Goal: Find specific page/section: Find specific page/section

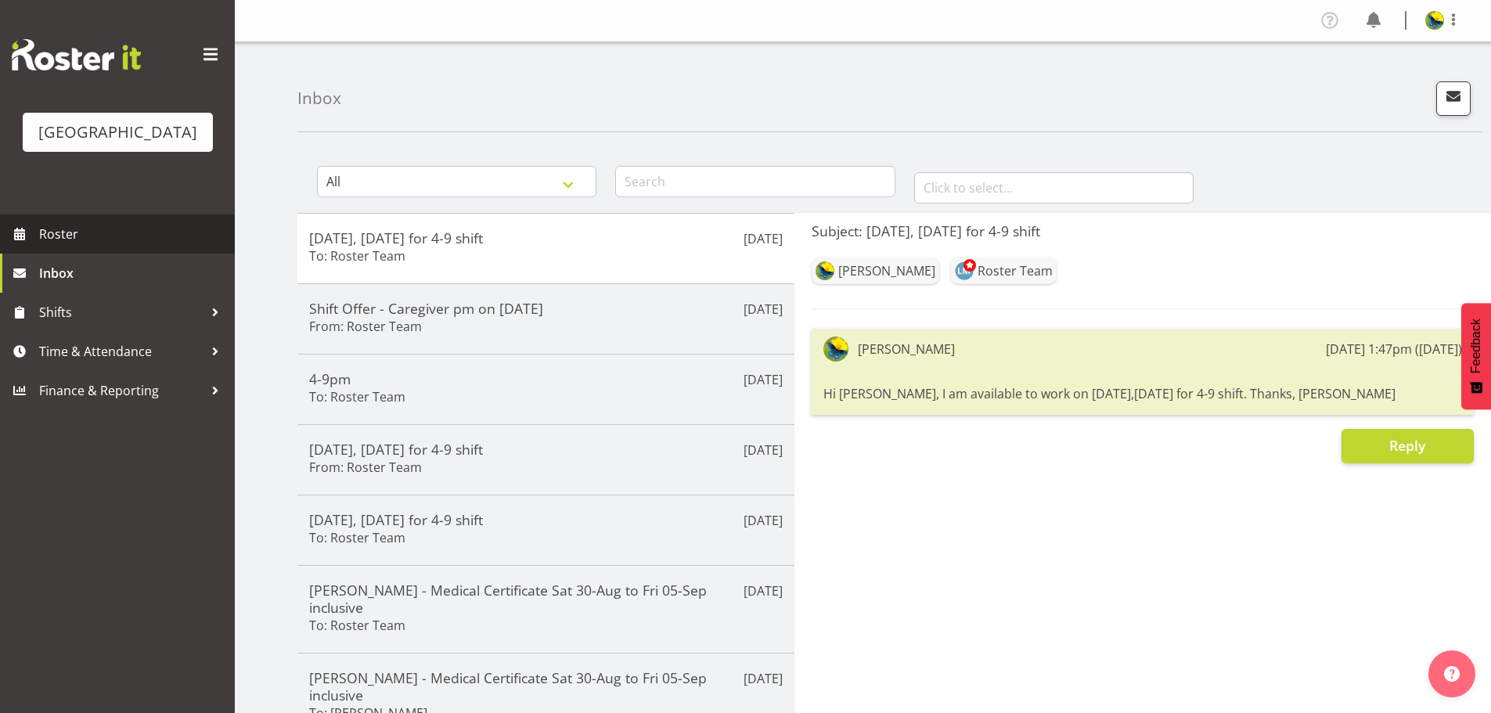
click at [163, 246] on span "Roster" at bounding box center [133, 233] width 188 height 23
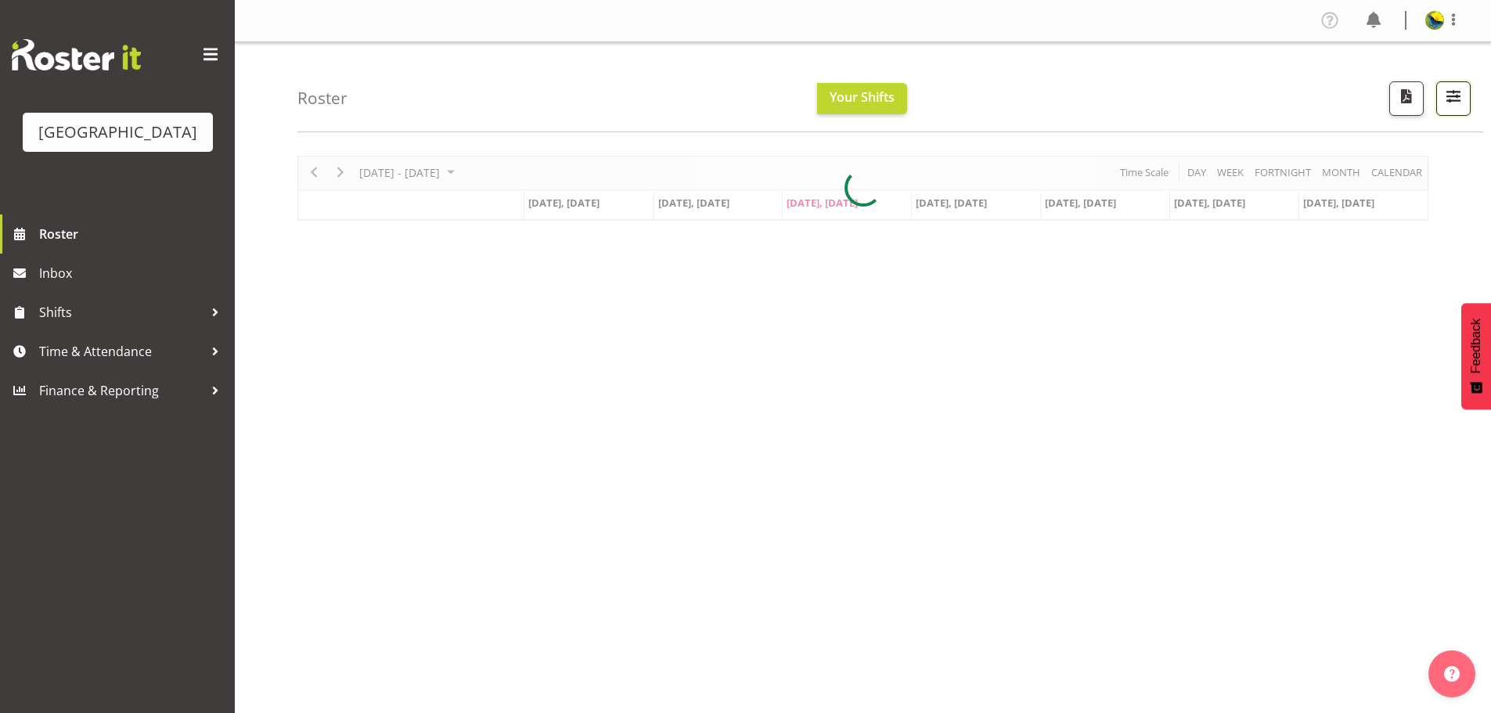
click at [1446, 106] on span "button" at bounding box center [1453, 96] width 20 height 20
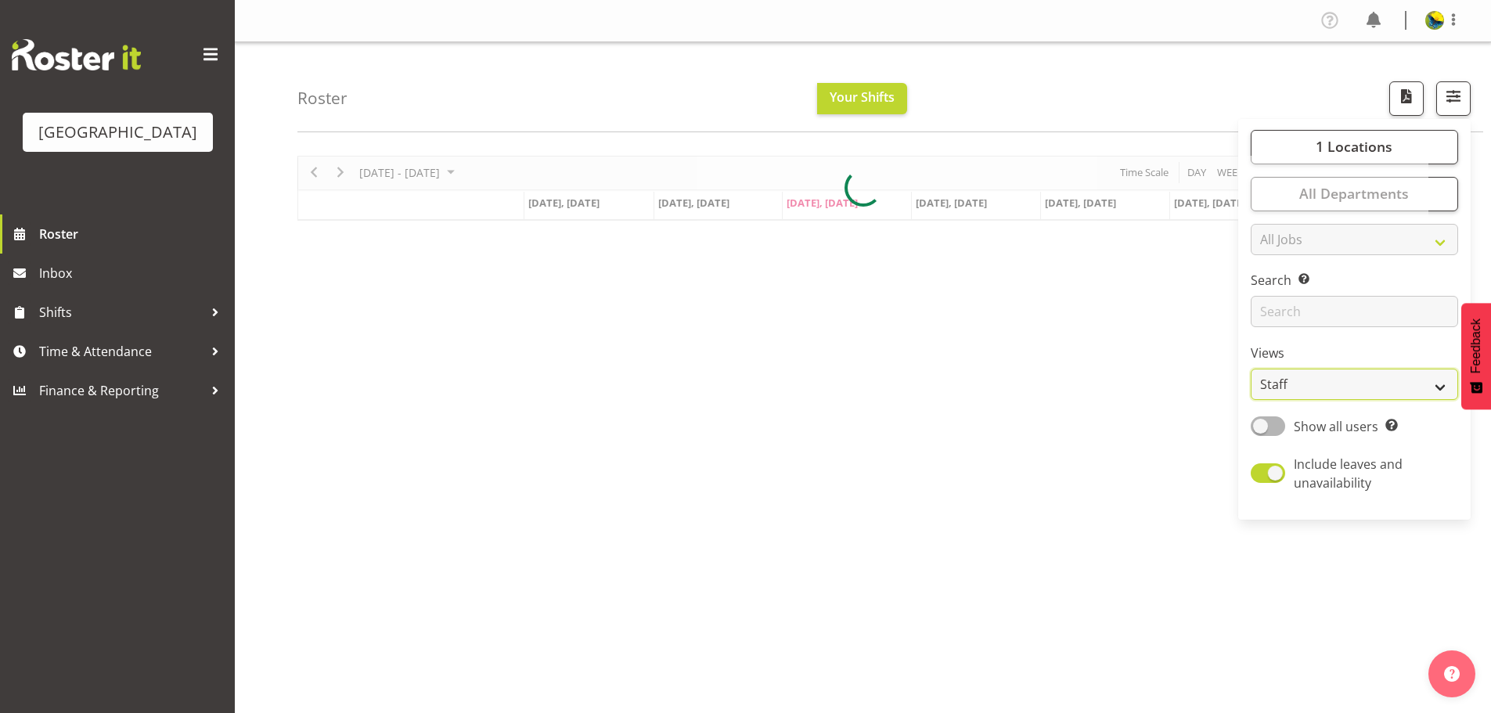
click at [1320, 400] on select "Staff Role Shift - Horizontal Shift - Vertical Staff - Location" at bounding box center [1354, 384] width 207 height 31
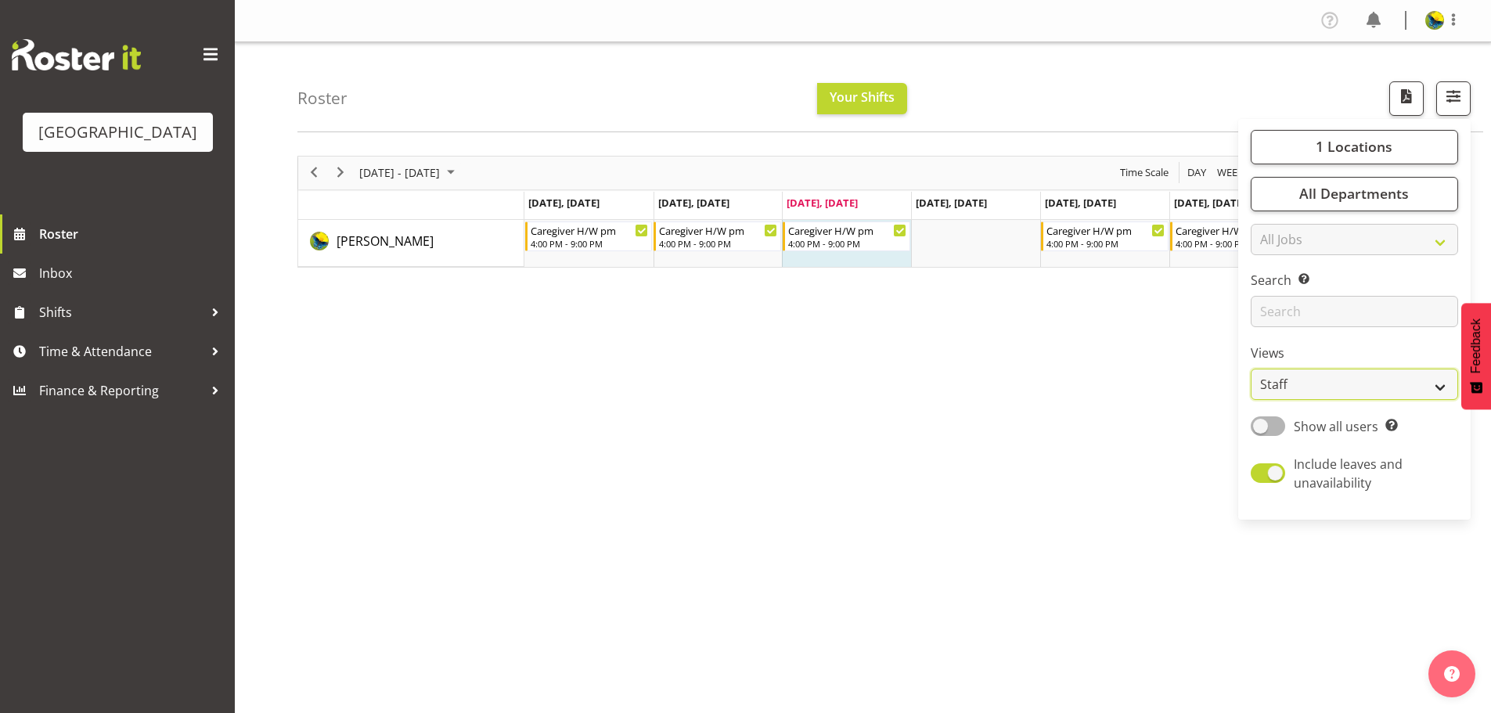
select select "shift"
click at [1251, 400] on select "Staff Role Shift - Horizontal Shift - Vertical Staff - Location" at bounding box center [1354, 384] width 207 height 31
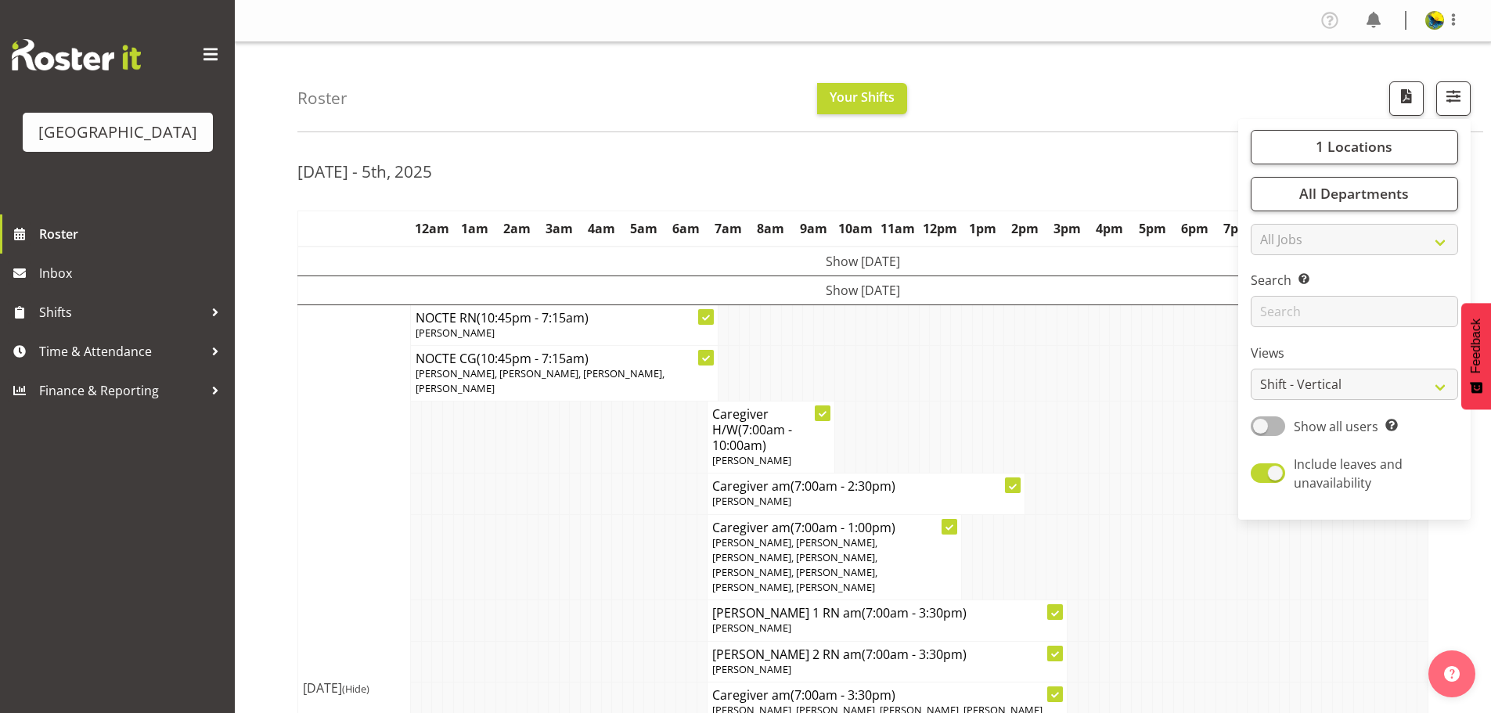
click at [1029, 73] on div "Roster Your Shifts 1 Locations [GEOGRAPHIC_DATA] Kitchen [GEOGRAPHIC_DATA] Sele…" at bounding box center [890, 87] width 1186 height 90
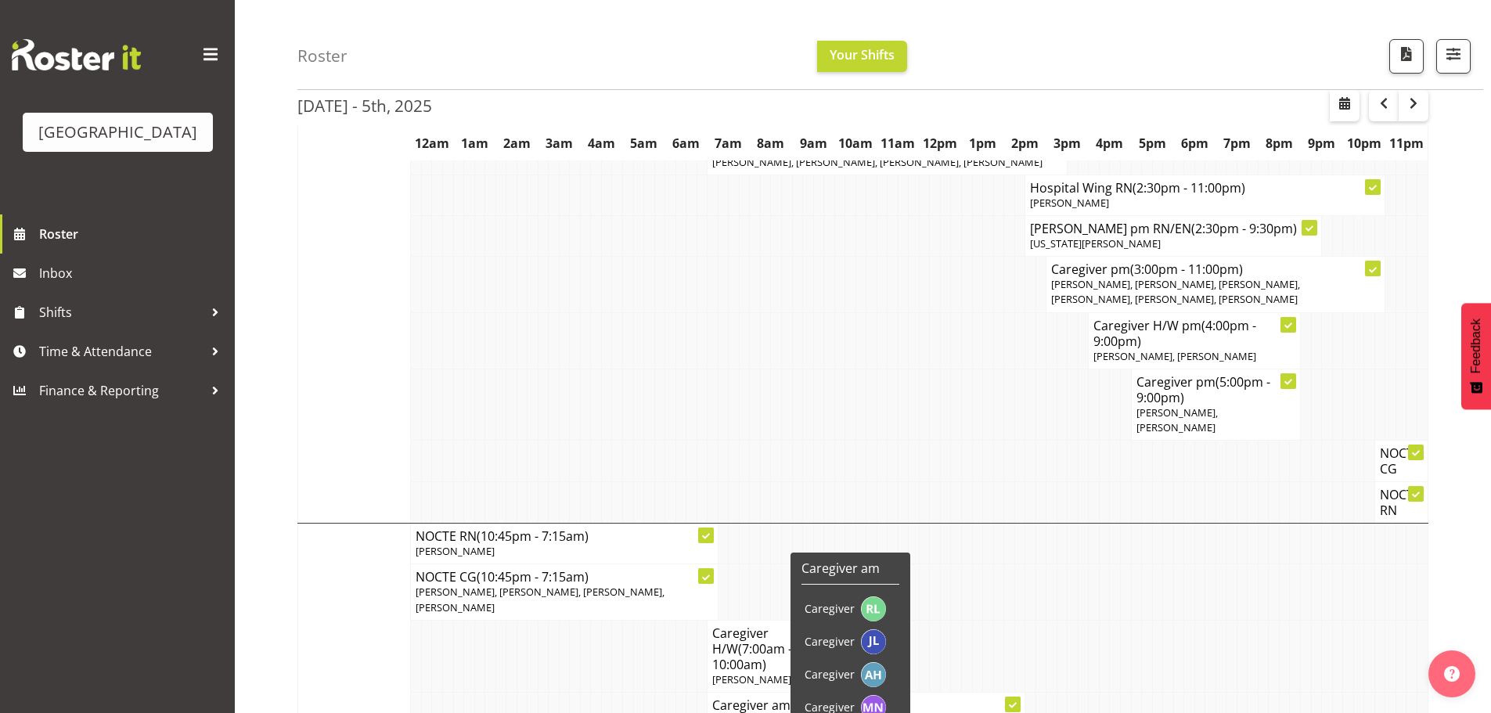
scroll to position [470, 0]
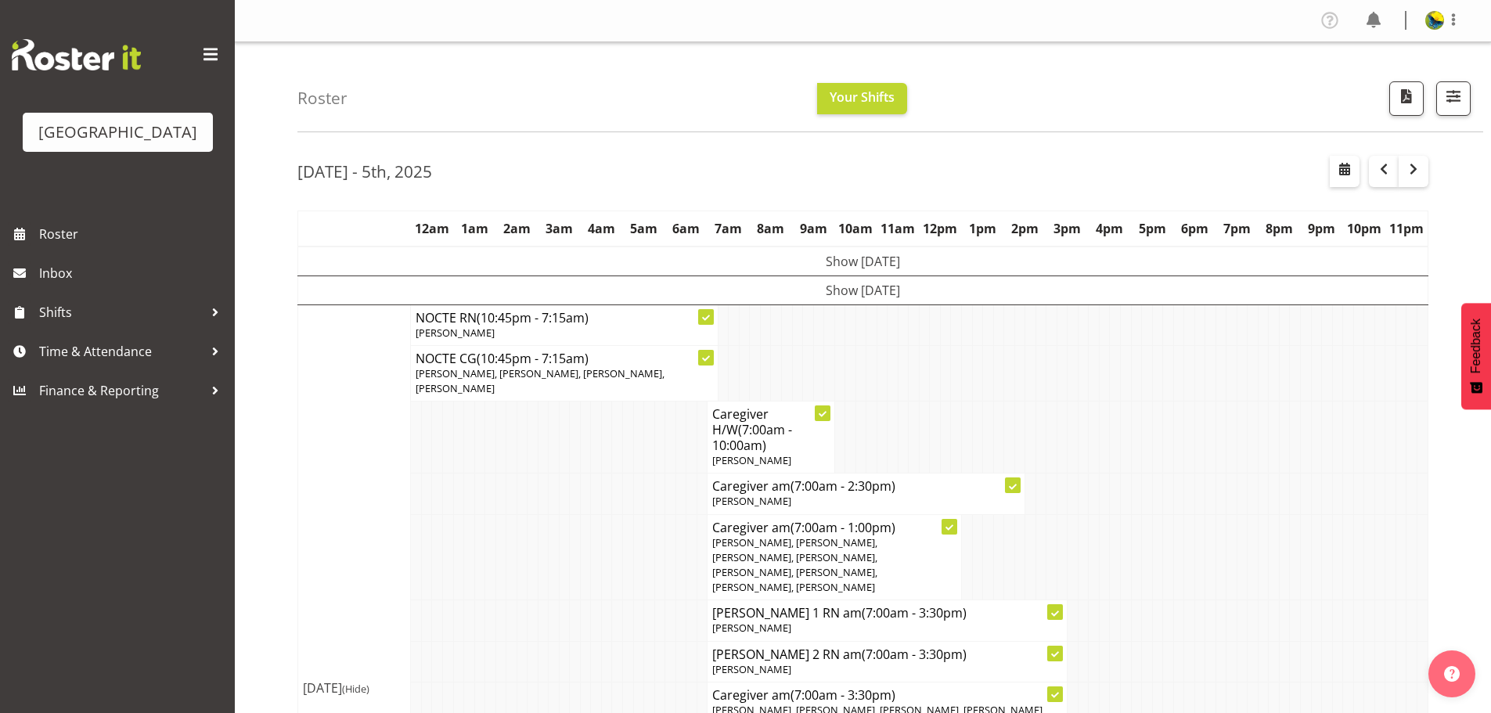
click at [1157, 99] on div "Roster Your Shifts 1 Locations [GEOGRAPHIC_DATA] Kitchen [GEOGRAPHIC_DATA] Sele…" at bounding box center [890, 87] width 1186 height 90
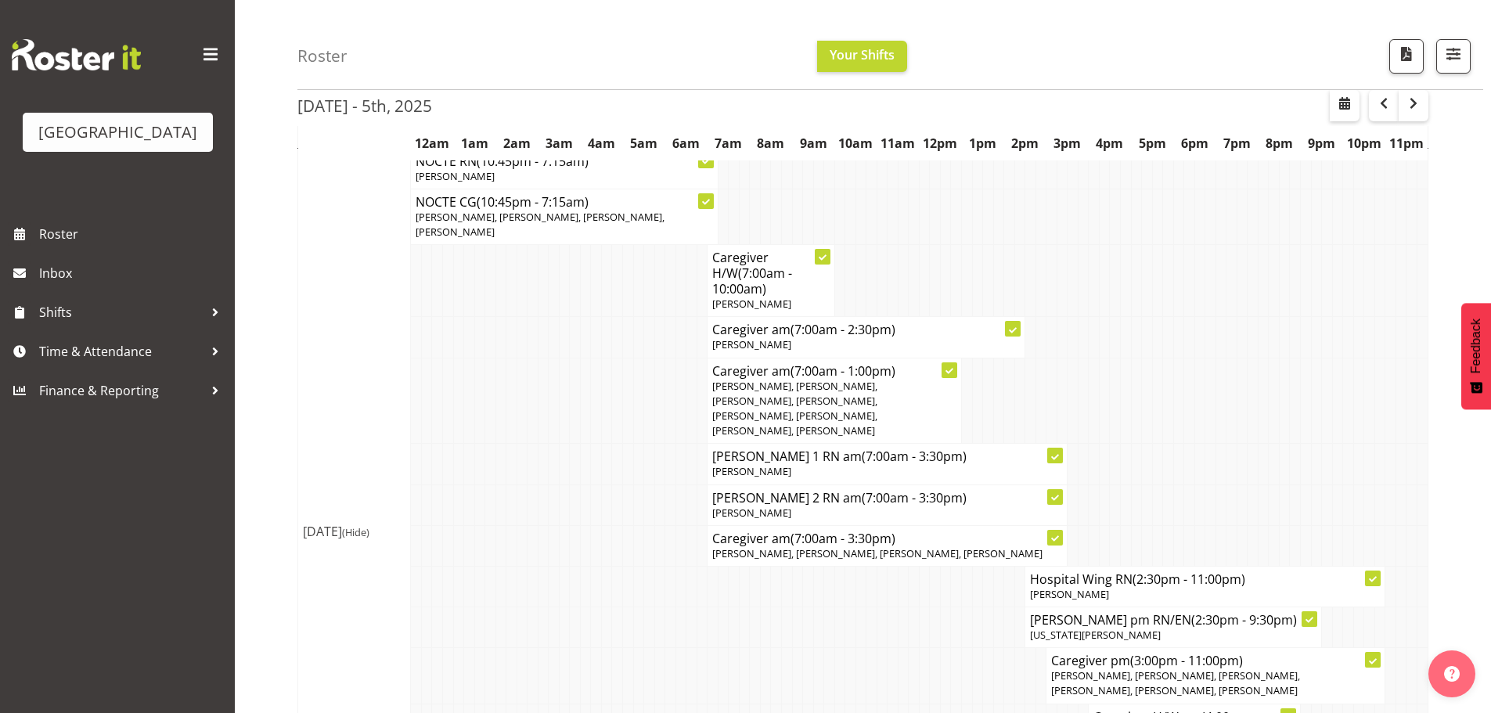
scroll to position [78, 0]
